Goal: Task Accomplishment & Management: Use online tool/utility

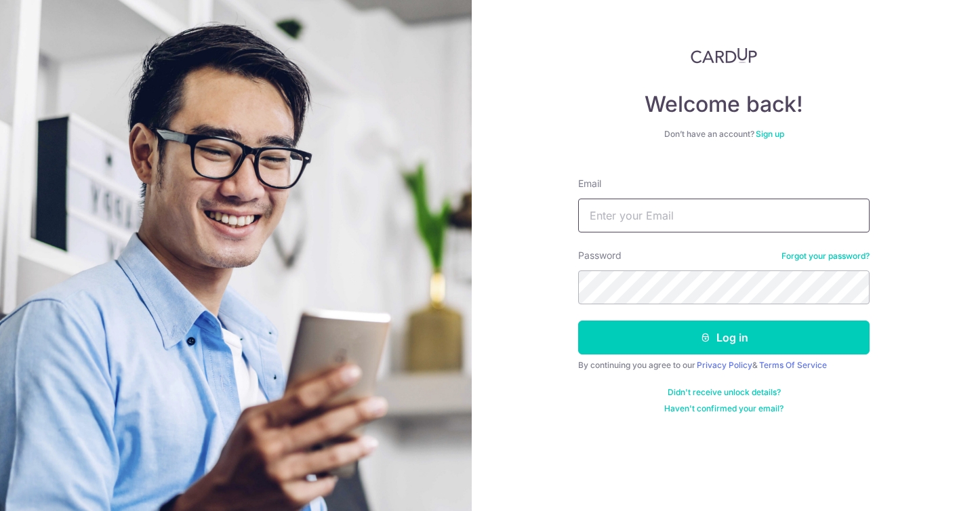
click at [626, 213] on input "Email" at bounding box center [723, 216] width 291 height 34
type input "[EMAIL_ADDRESS][DOMAIN_NAME]"
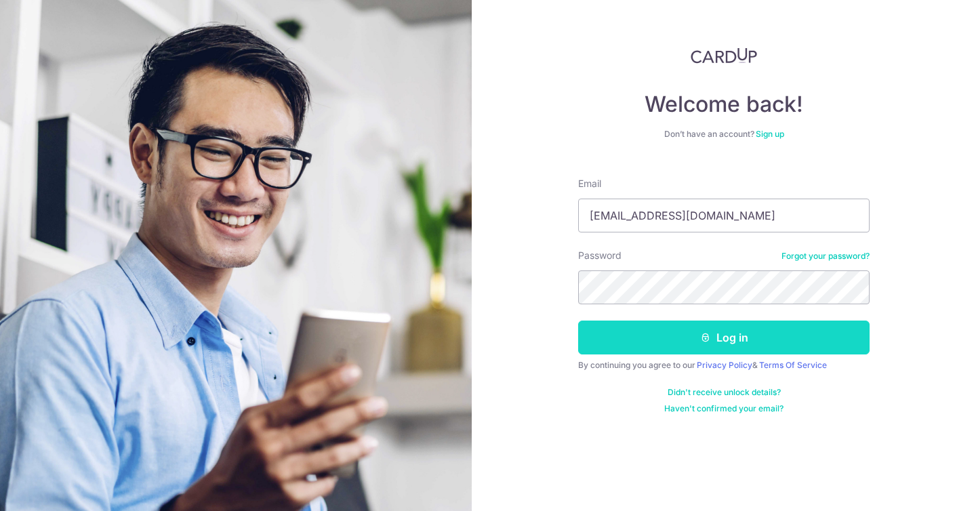
click at [675, 323] on button "Log in" at bounding box center [723, 338] width 291 height 34
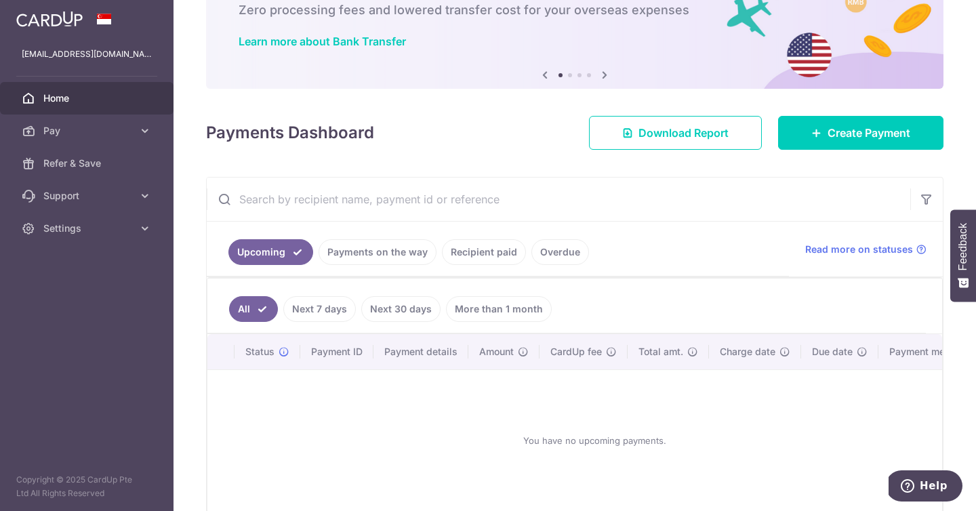
scroll to position [89, 0]
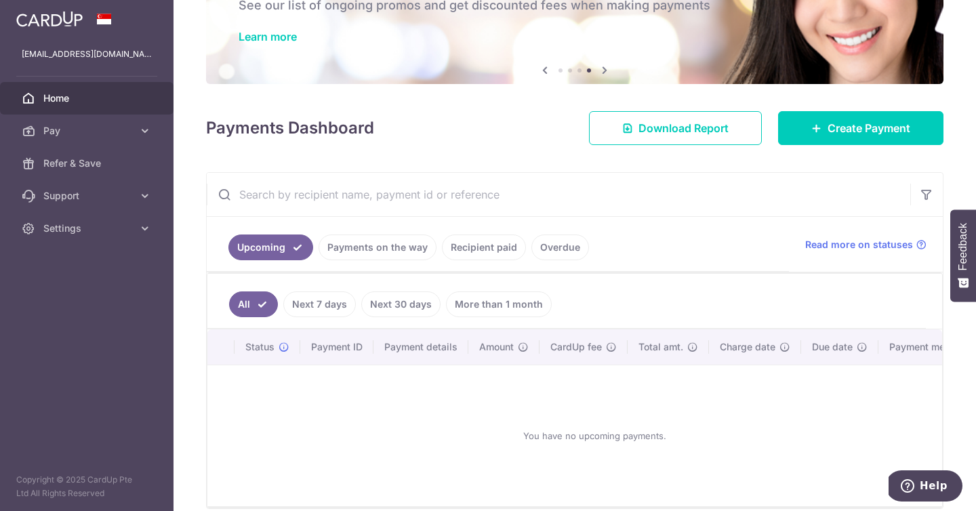
click at [449, 141] on div "Payments Dashboard Download Report Create Payment" at bounding box center [574, 125] width 737 height 39
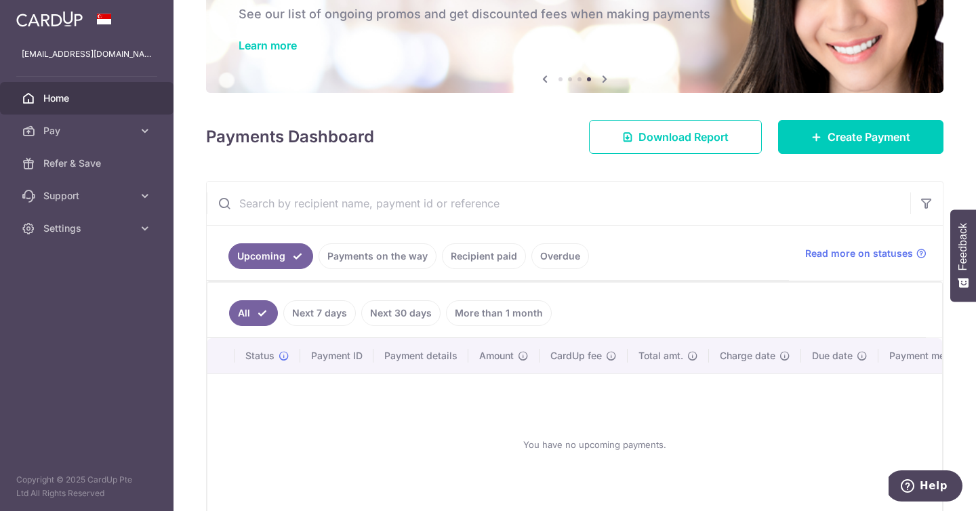
scroll to position [0, 0]
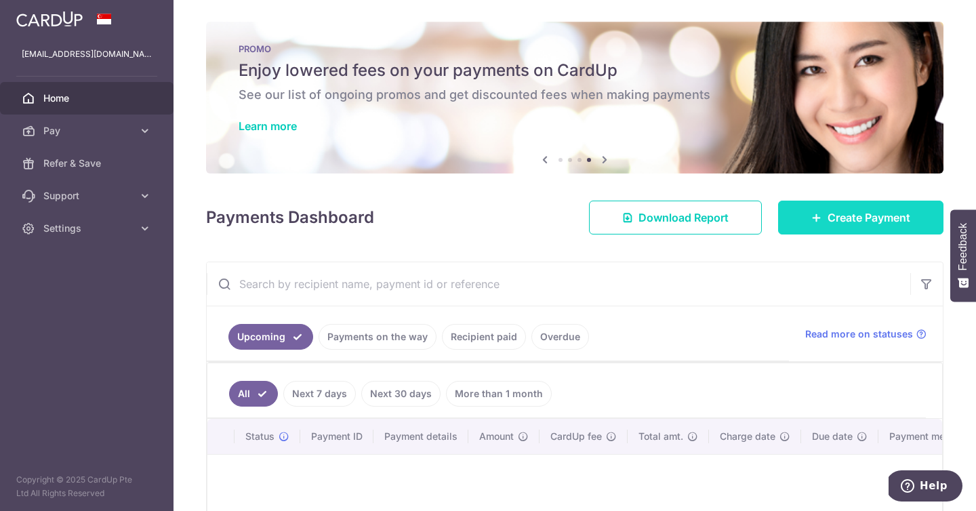
click at [843, 220] on span "Create Payment" at bounding box center [869, 217] width 83 height 16
click at [48, 20] on img at bounding box center [49, 19] width 66 height 16
